Goal: Information Seeking & Learning: Learn about a topic

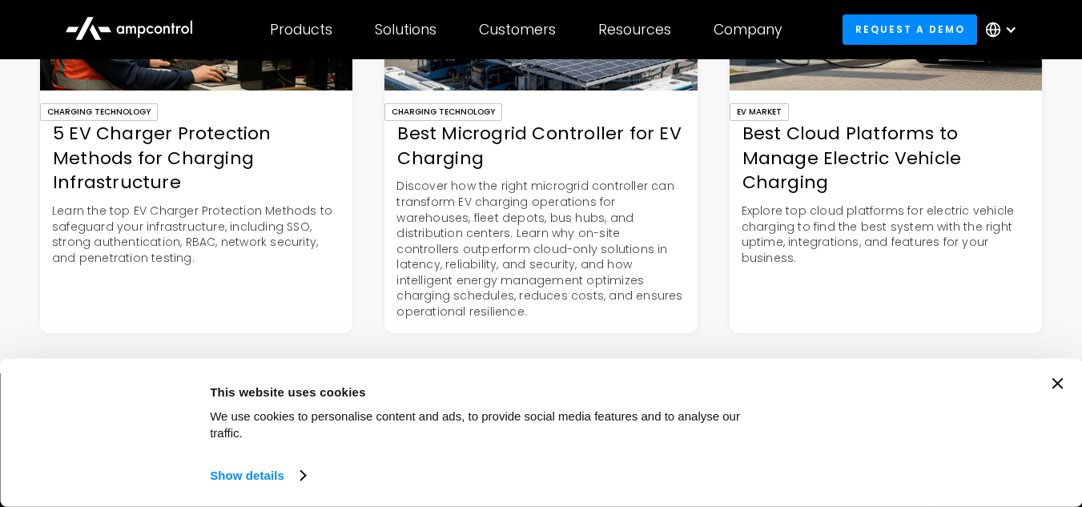
scroll to position [5536, 0]
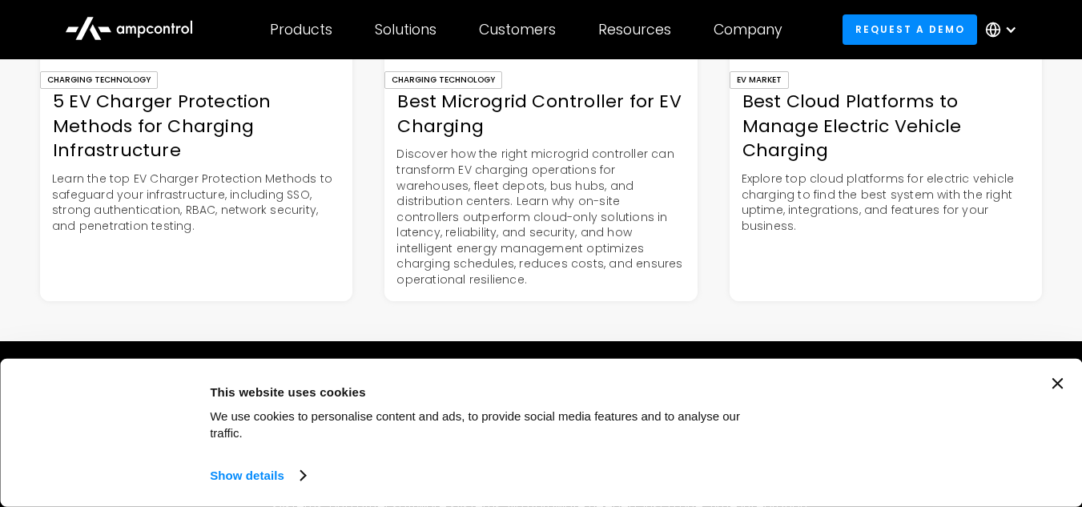
click at [104, 162] on div "5 EV Charger Protection Methods for Charging Infrastructure" at bounding box center [196, 127] width 312 height 74
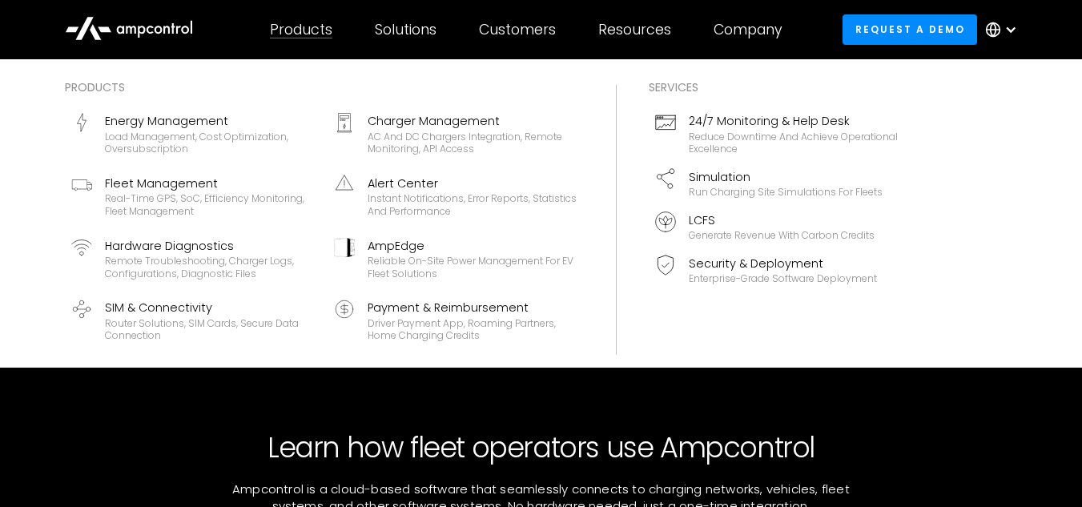
click at [283, 22] on div "Products" at bounding box center [301, 30] width 62 height 18
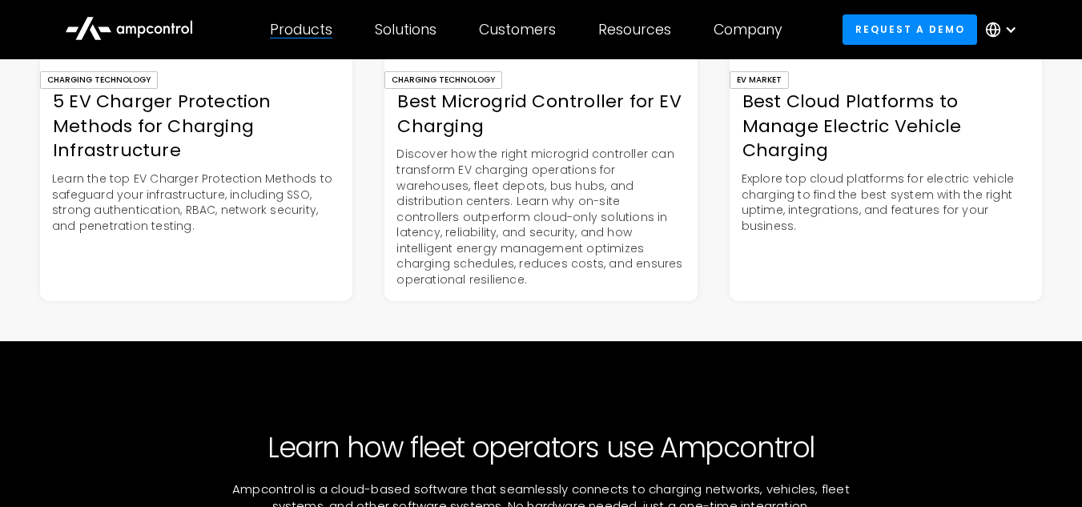
click at [283, 22] on div "Products" at bounding box center [301, 30] width 62 height 18
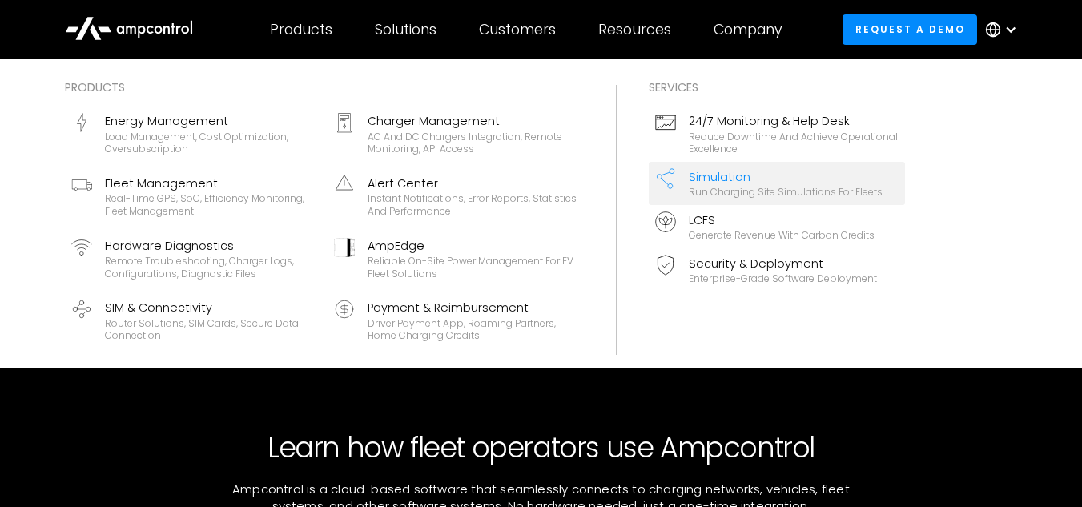
click at [749, 179] on div "Simulation" at bounding box center [786, 177] width 194 height 18
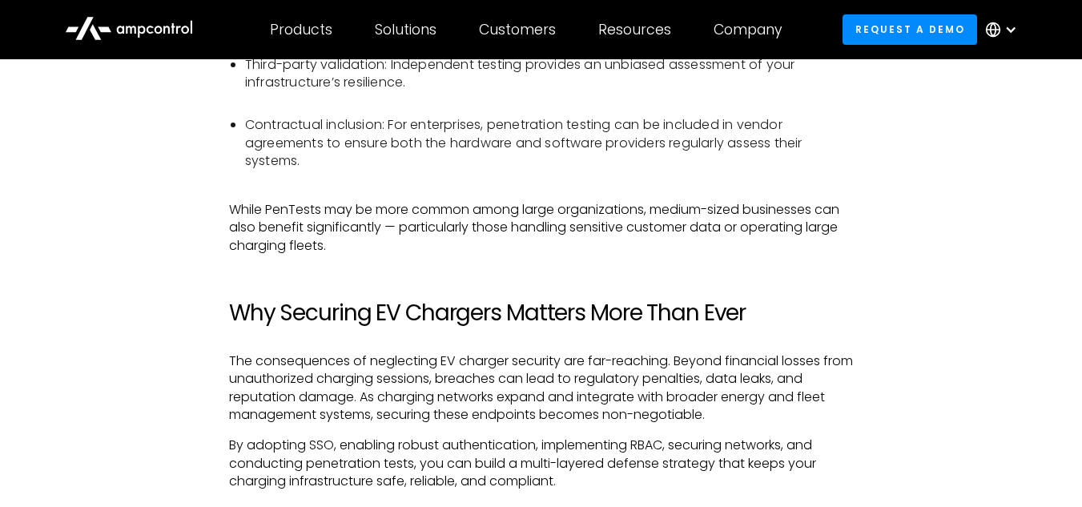
scroll to position [3172, 0]
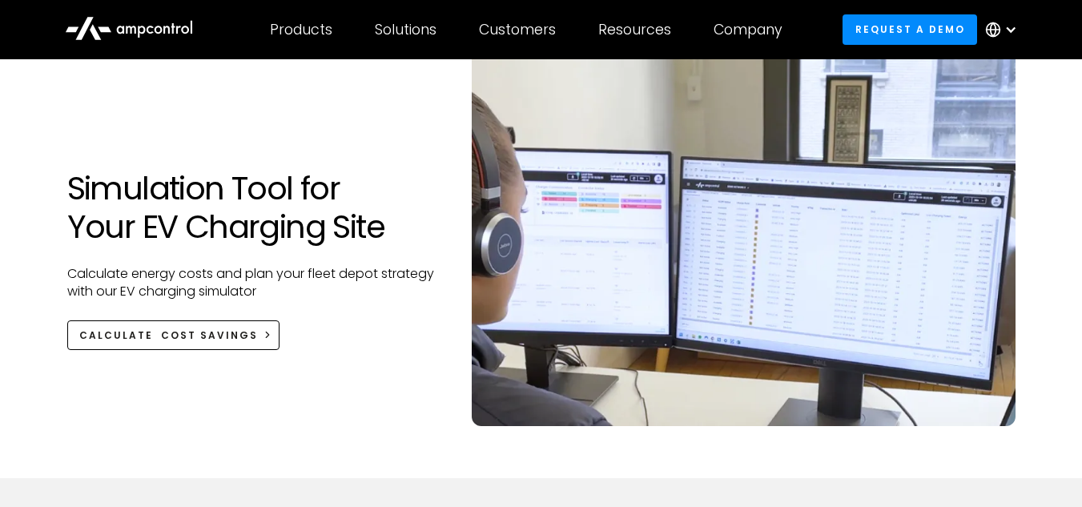
scroll to position [96, 0]
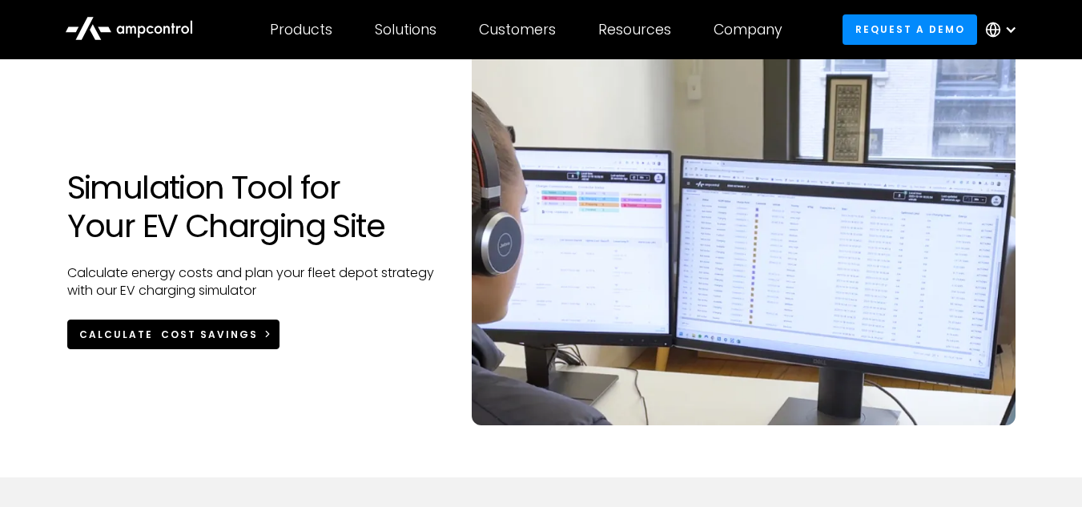
click at [173, 344] on link "Calculate Cost Savings" at bounding box center [173, 335] width 213 height 30
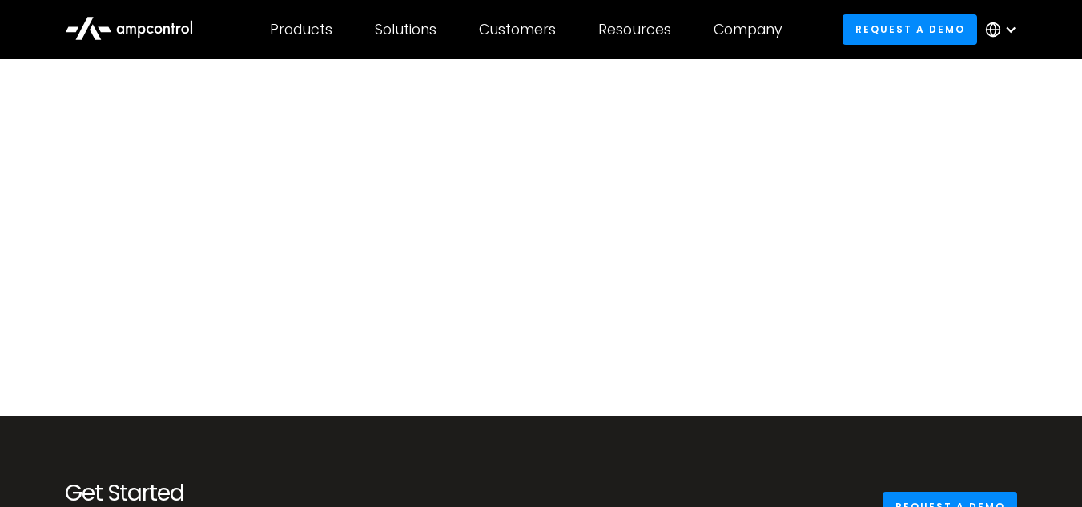
scroll to position [155, 0]
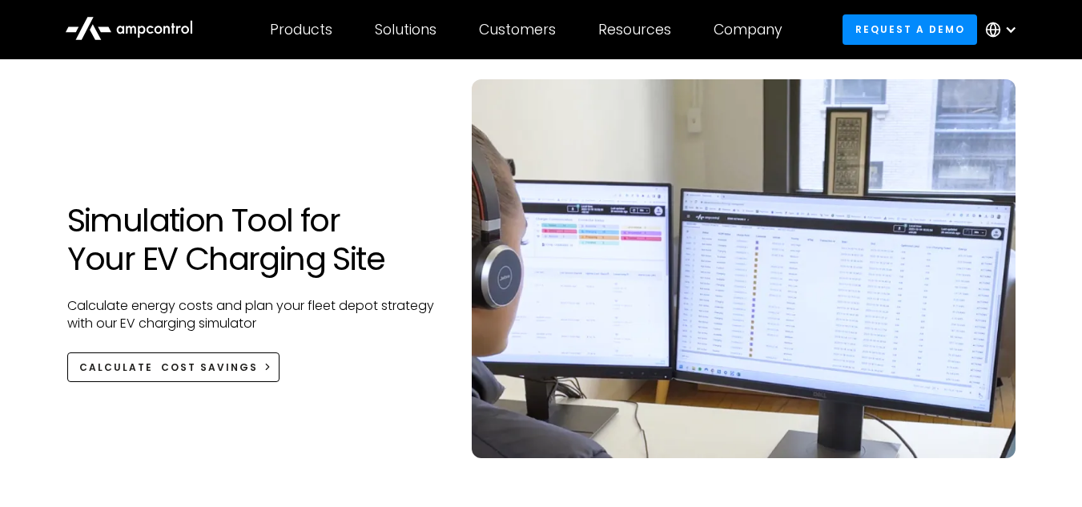
scroll to position [64, 0]
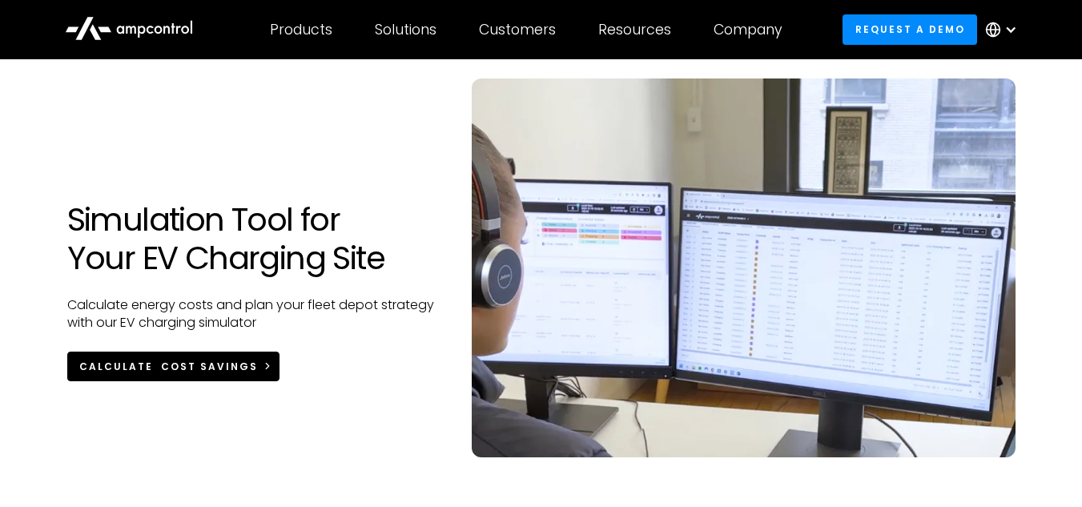
click at [215, 366] on div "Calculate Cost Savings" at bounding box center [168, 367] width 179 height 14
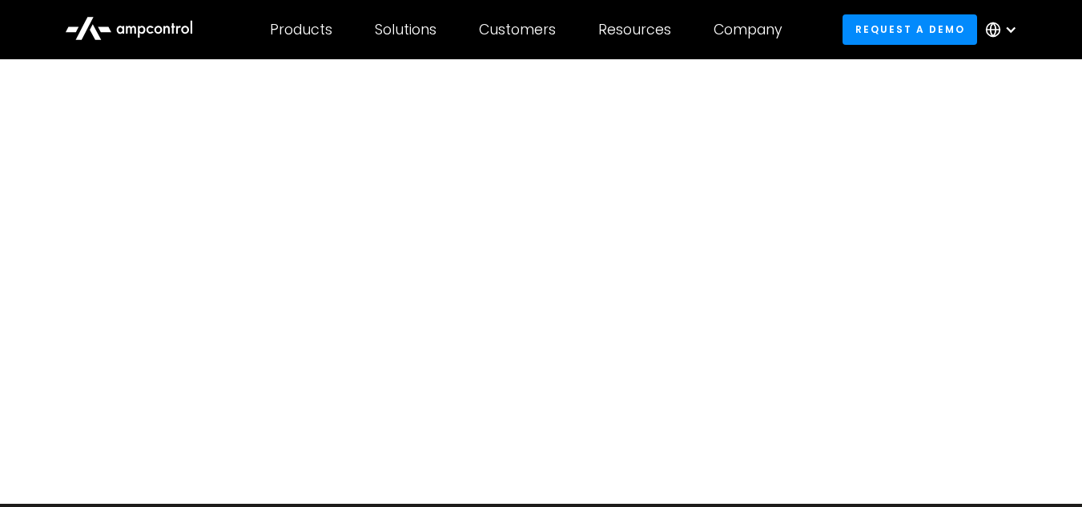
scroll to position [64, 0]
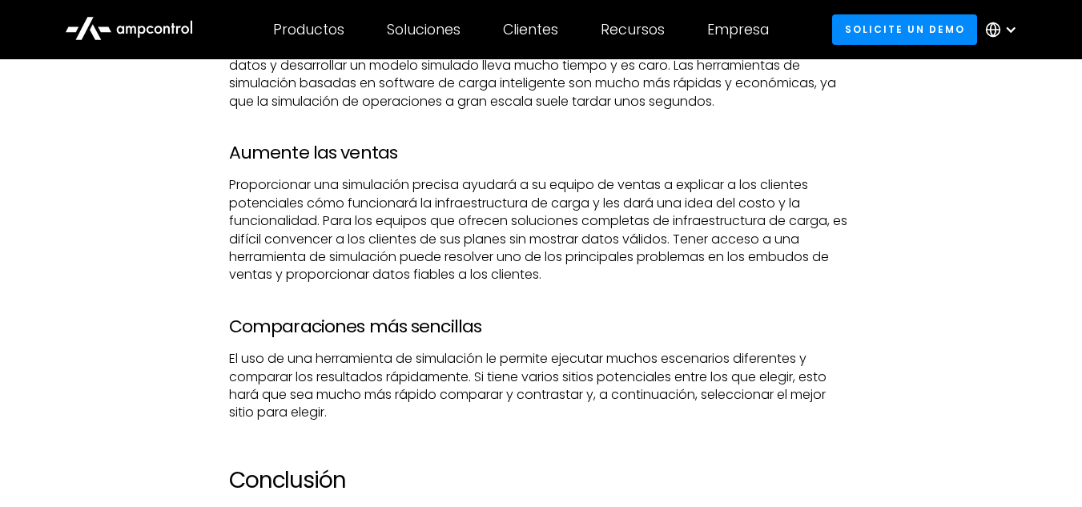
scroll to position [5292, 0]
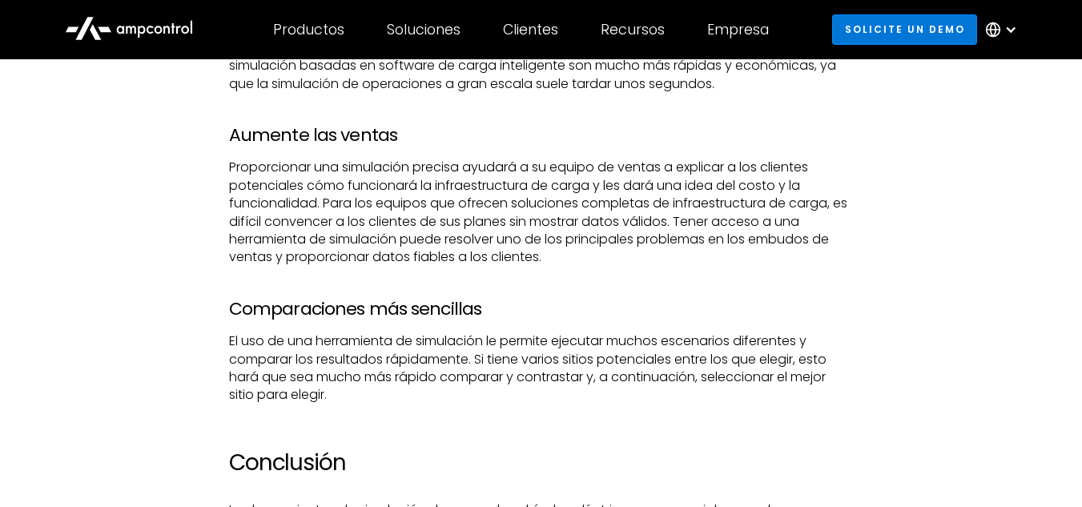
click at [933, 30] on link "Solicite un demo" at bounding box center [904, 29] width 145 height 30
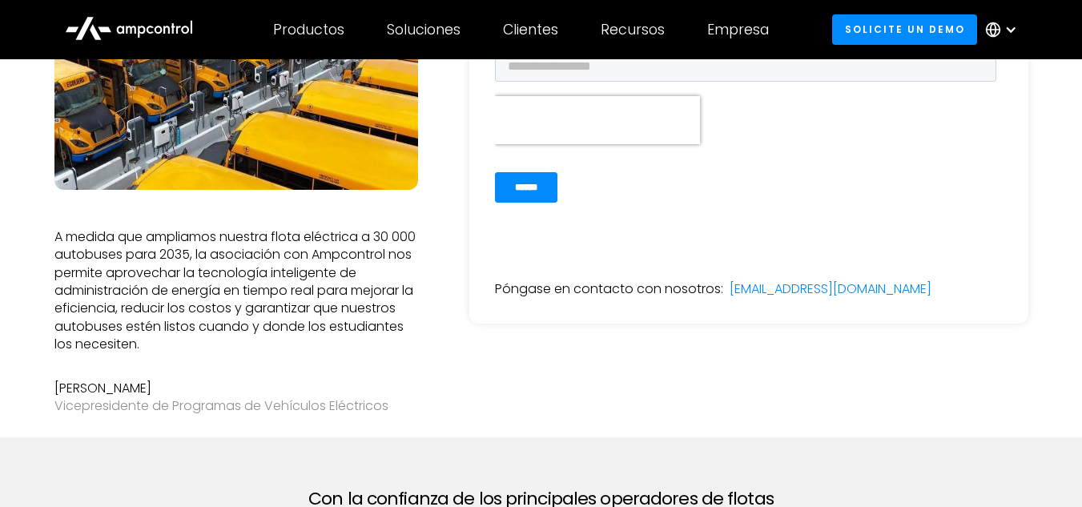
scroll to position [384, 0]
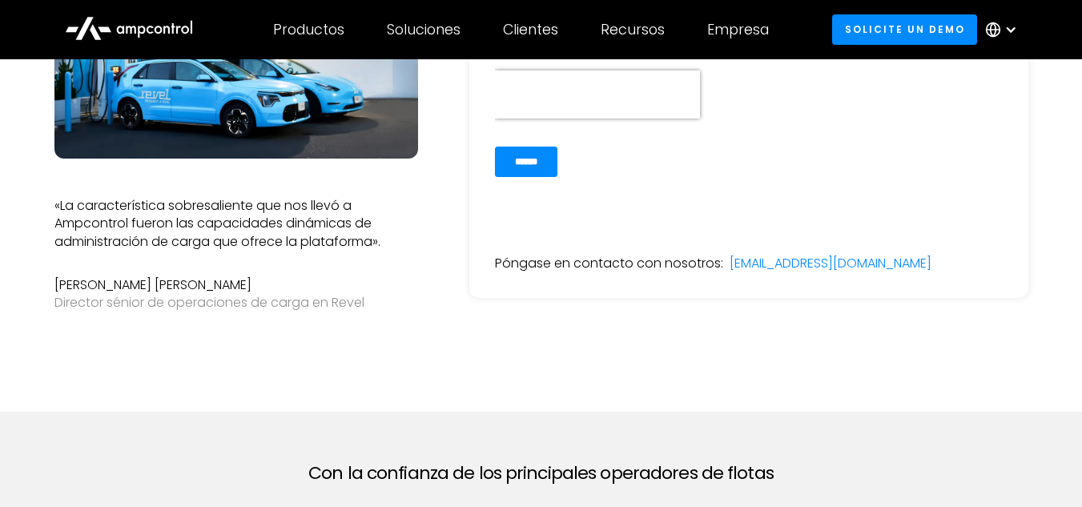
click at [578, 292] on div "Póngase en contacto con nosotros: [EMAIL_ADDRESS][DOMAIN_NAME]" at bounding box center [748, 73] width 559 height 450
